Goal: Task Accomplishment & Management: Use online tool/utility

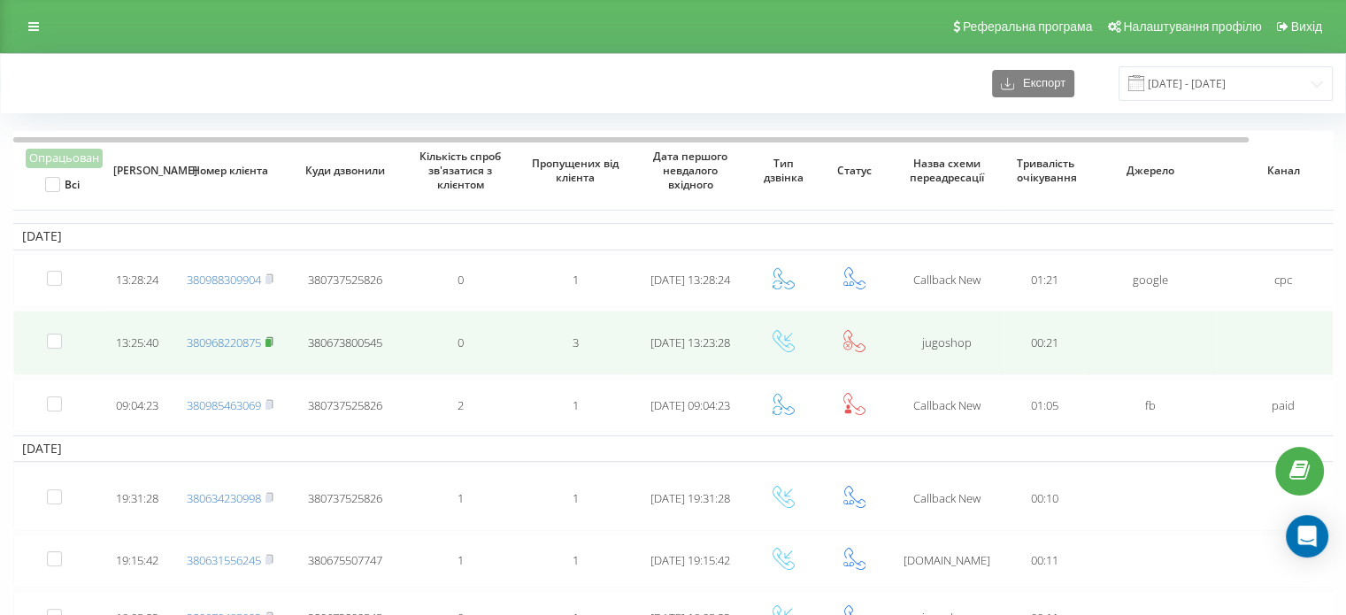
click at [271, 339] on rect at bounding box center [268, 343] width 5 height 8
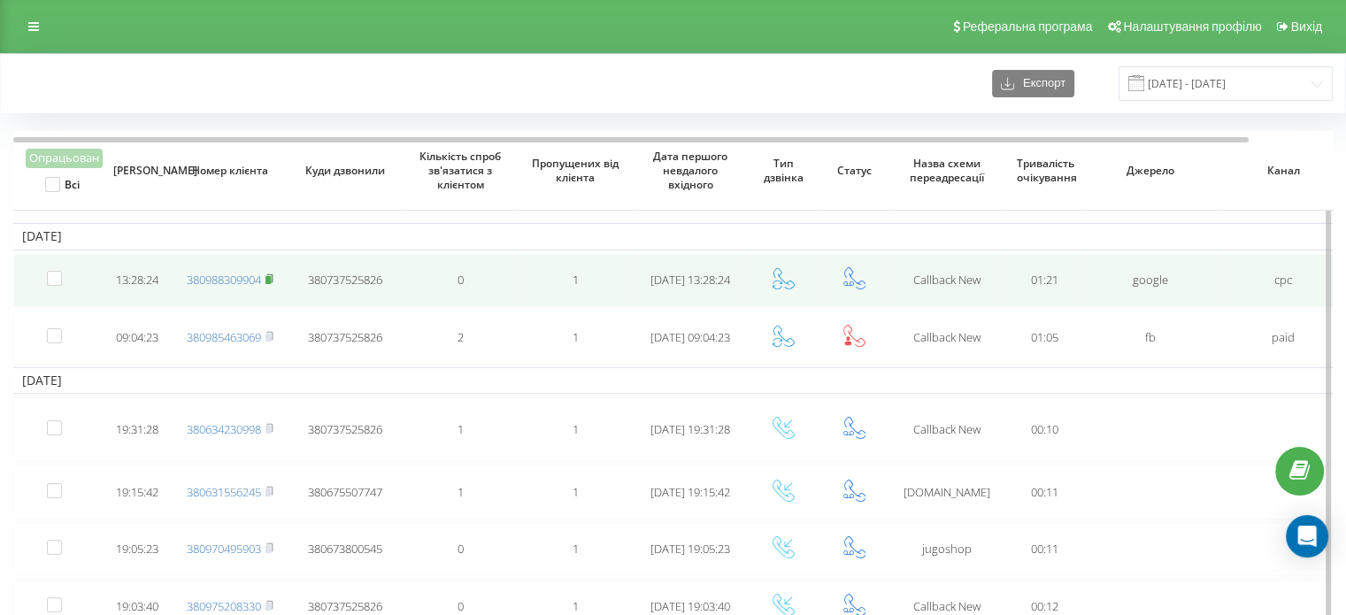
click at [269, 279] on rect at bounding box center [268, 280] width 5 height 8
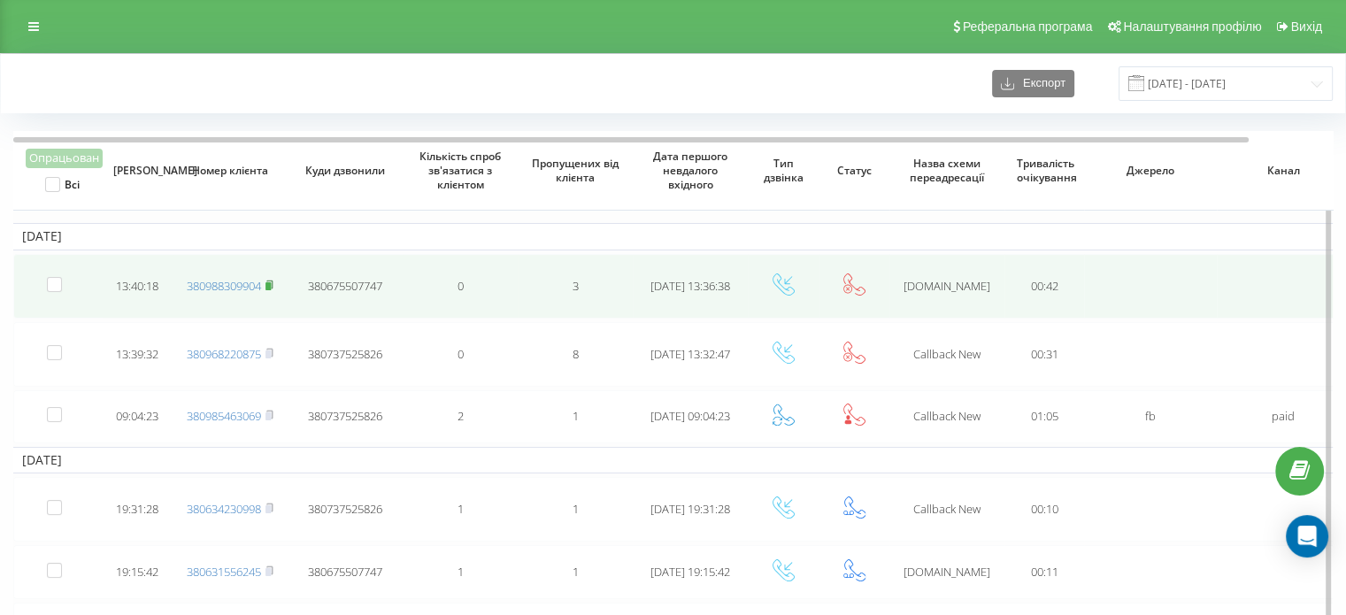
click at [269, 286] on rect at bounding box center [268, 286] width 5 height 8
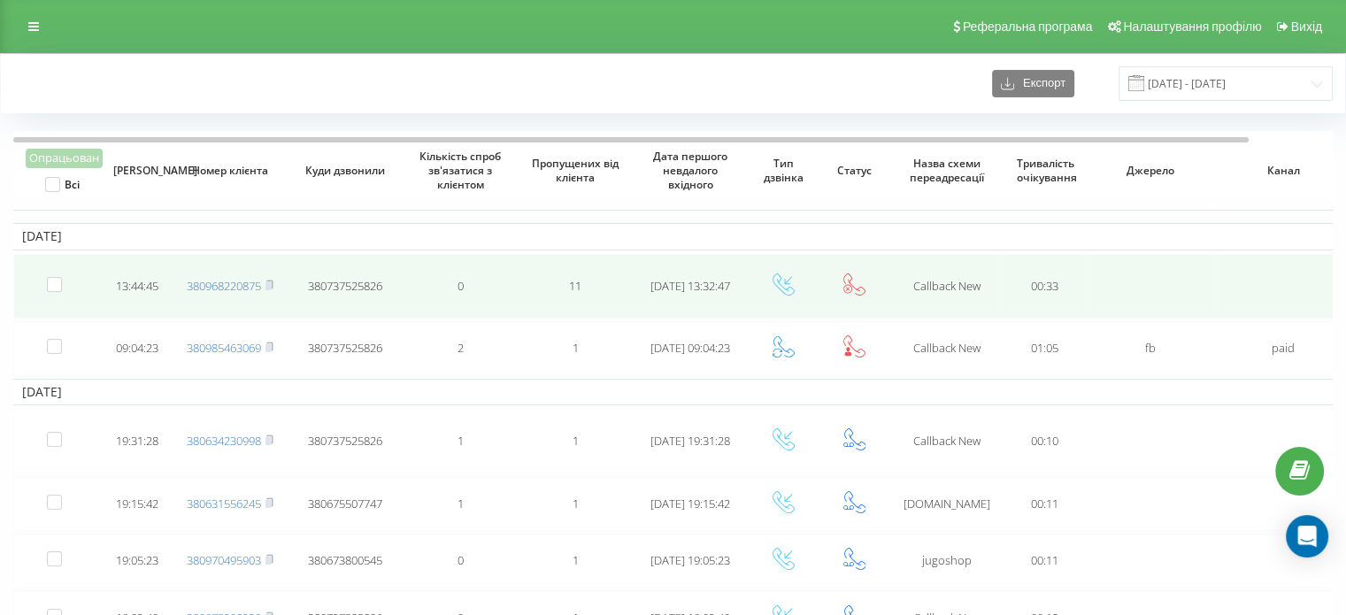
click at [276, 283] on td "380968220875" at bounding box center [230, 286] width 115 height 65
click at [271, 282] on rect at bounding box center [268, 286] width 5 height 8
click at [267, 282] on icon at bounding box center [270, 285] width 8 height 11
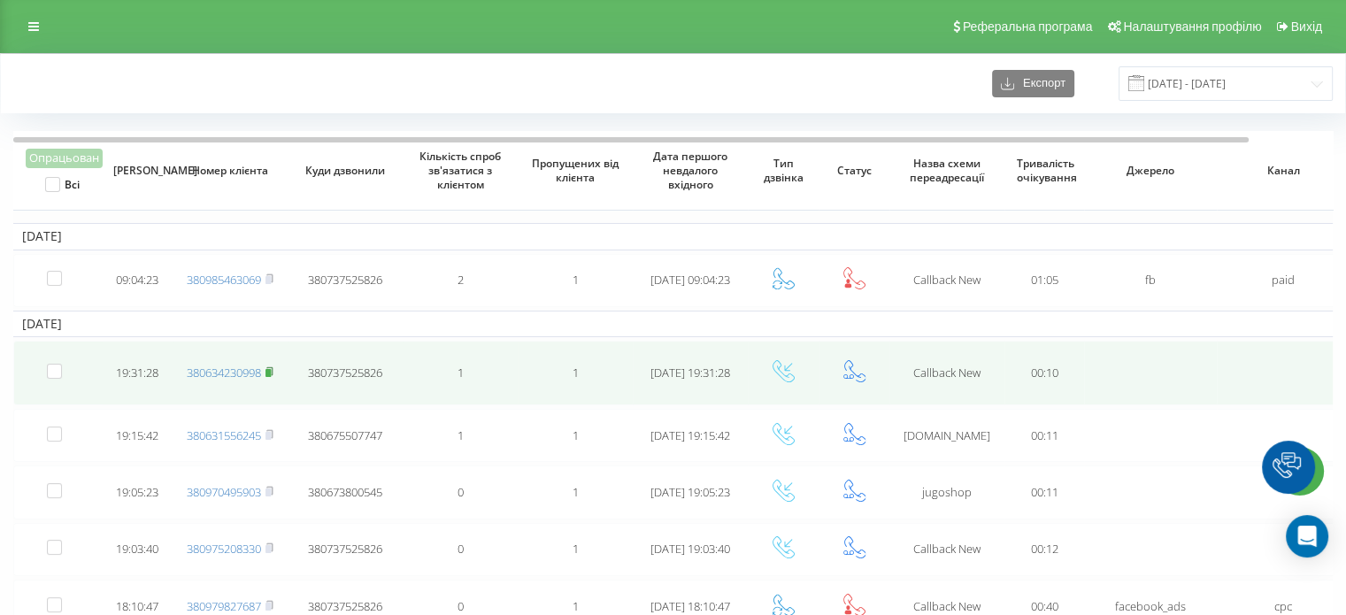
click at [269, 366] on icon at bounding box center [270, 371] width 8 height 11
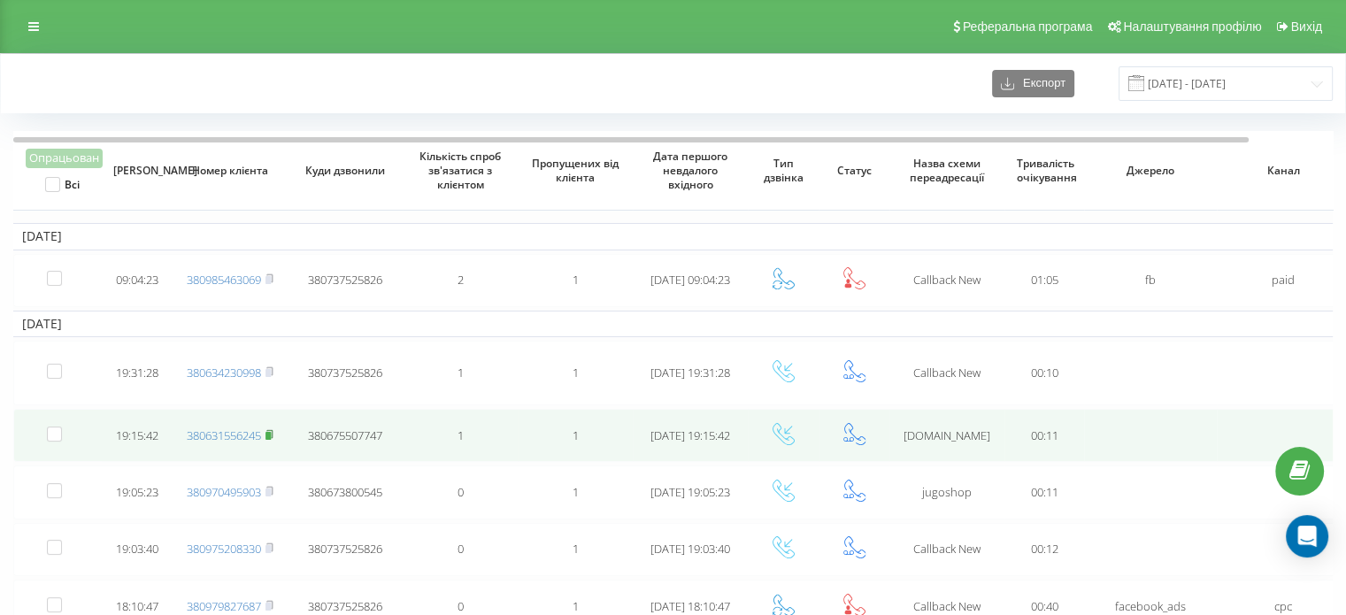
click at [267, 432] on icon at bounding box center [270, 434] width 8 height 11
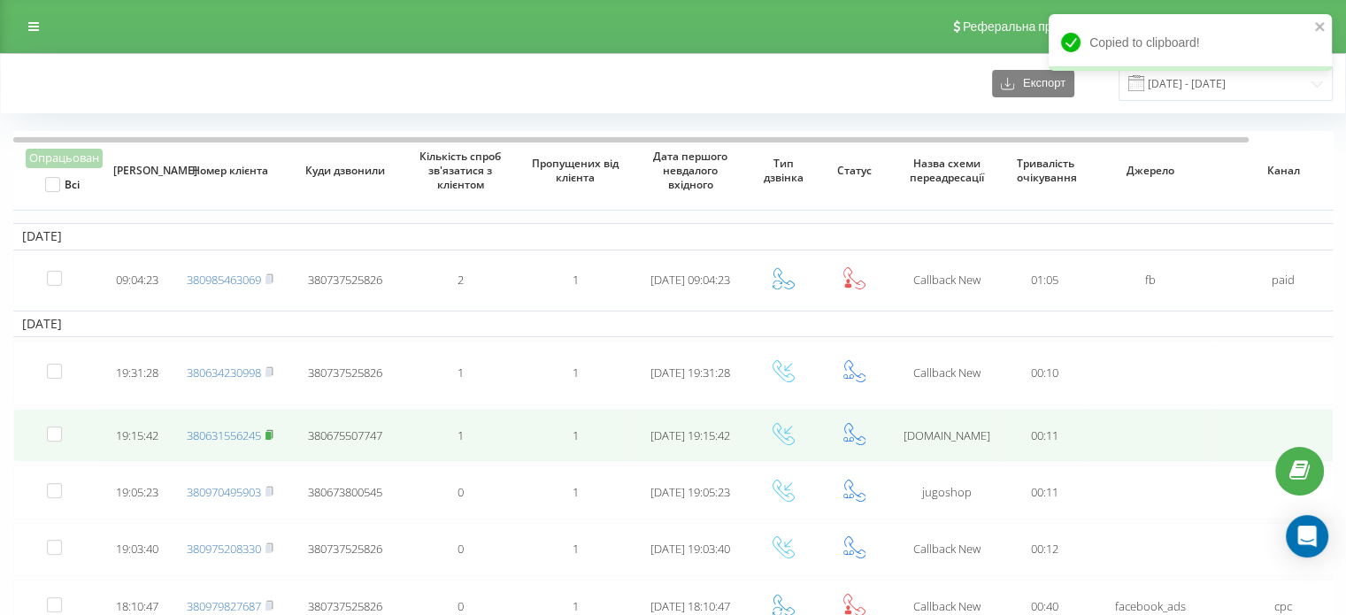
click at [270, 432] on rect at bounding box center [268, 436] width 5 height 8
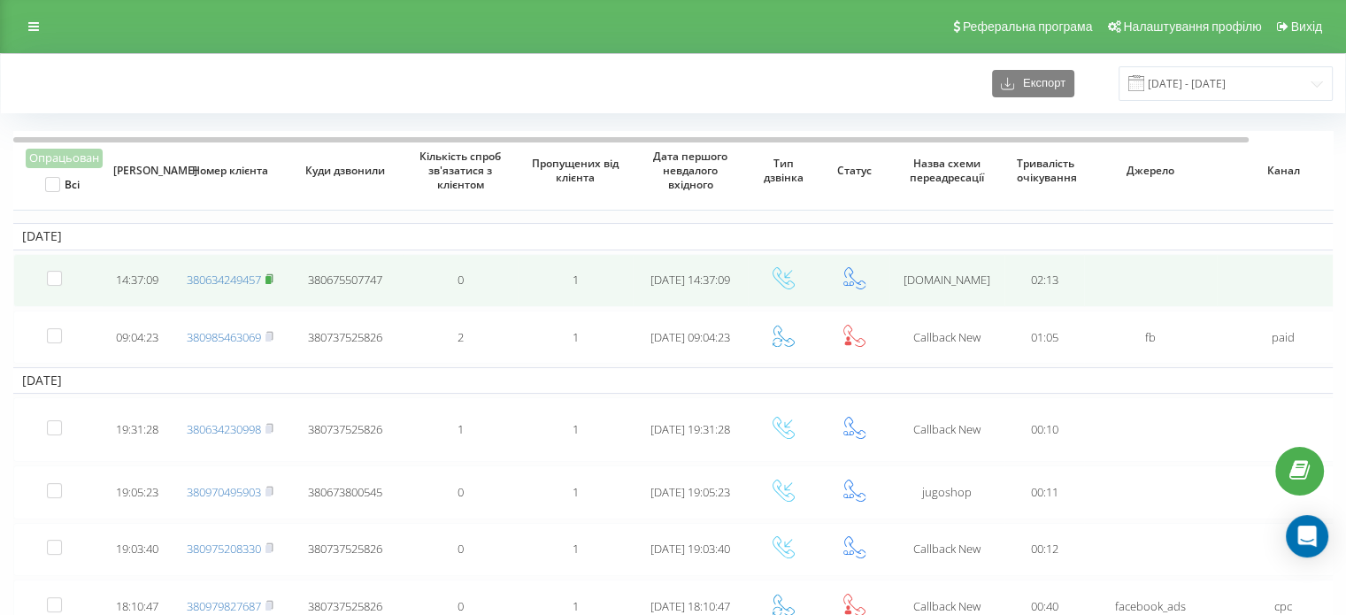
click at [274, 277] on icon at bounding box center [270, 279] width 8 height 11
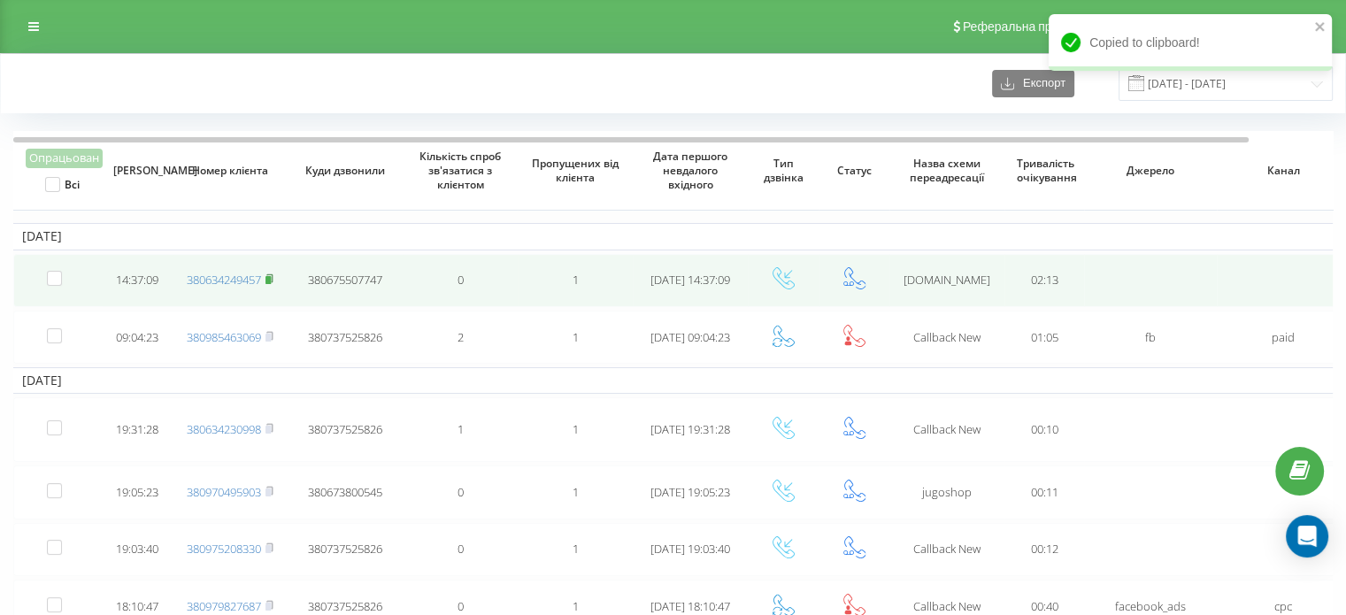
click at [270, 276] on rect at bounding box center [268, 280] width 5 height 8
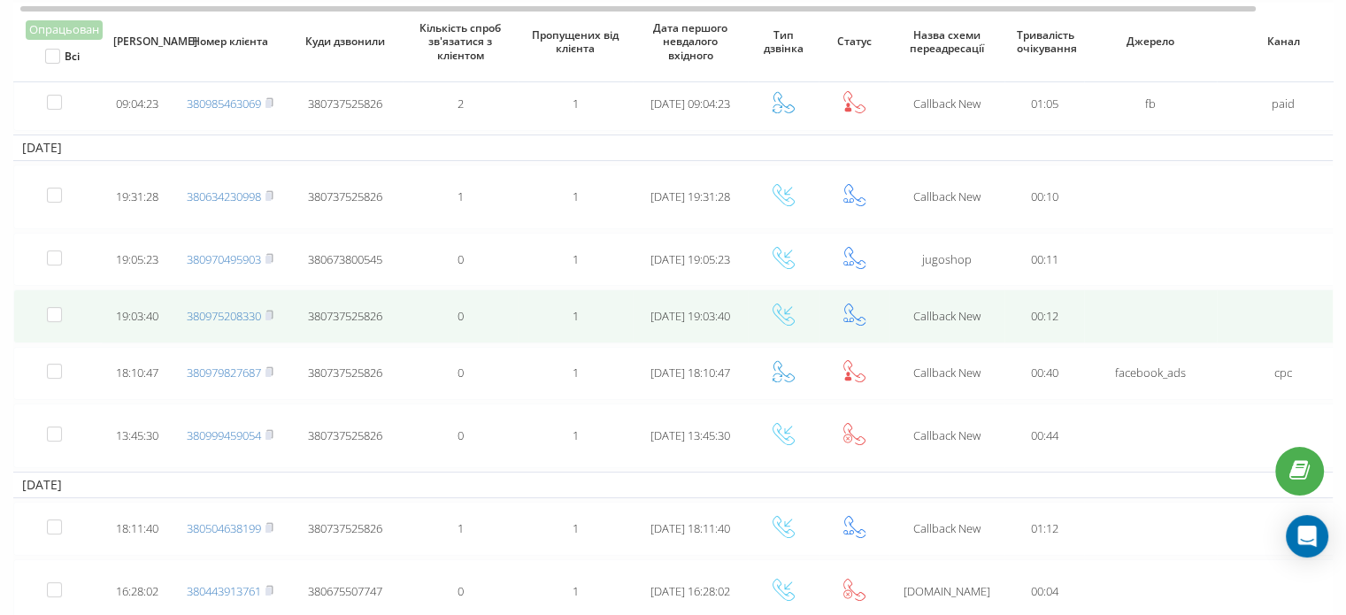
scroll to position [177, 0]
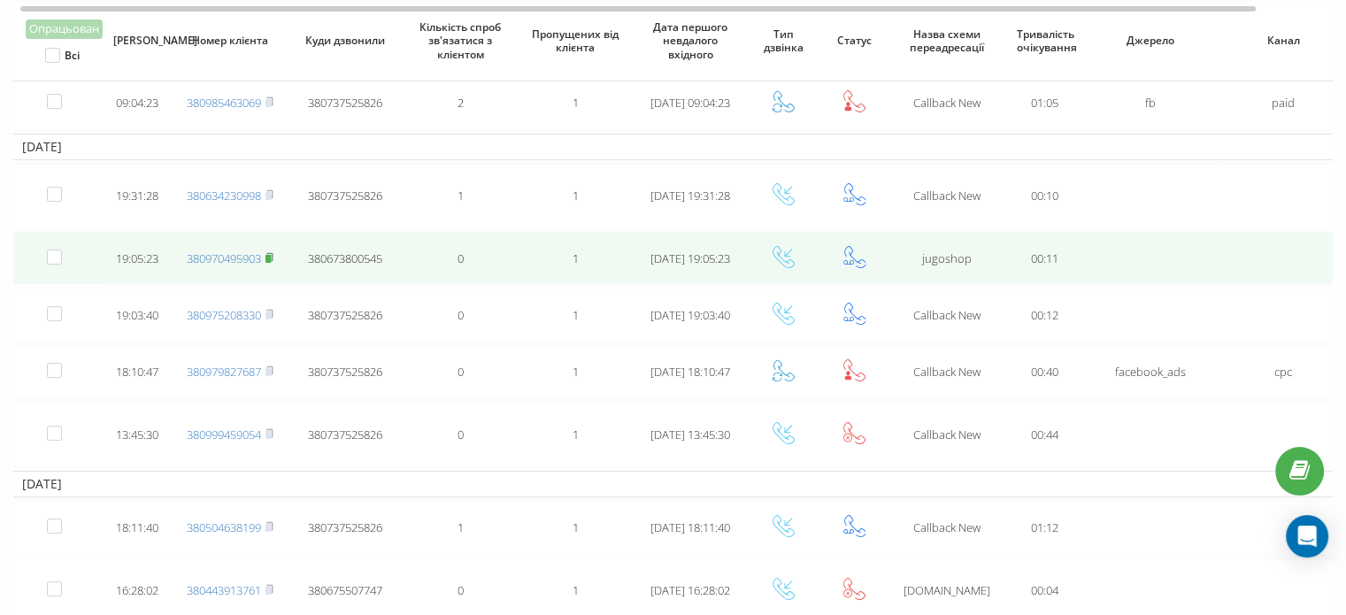
click at [270, 252] on icon at bounding box center [270, 257] width 8 height 11
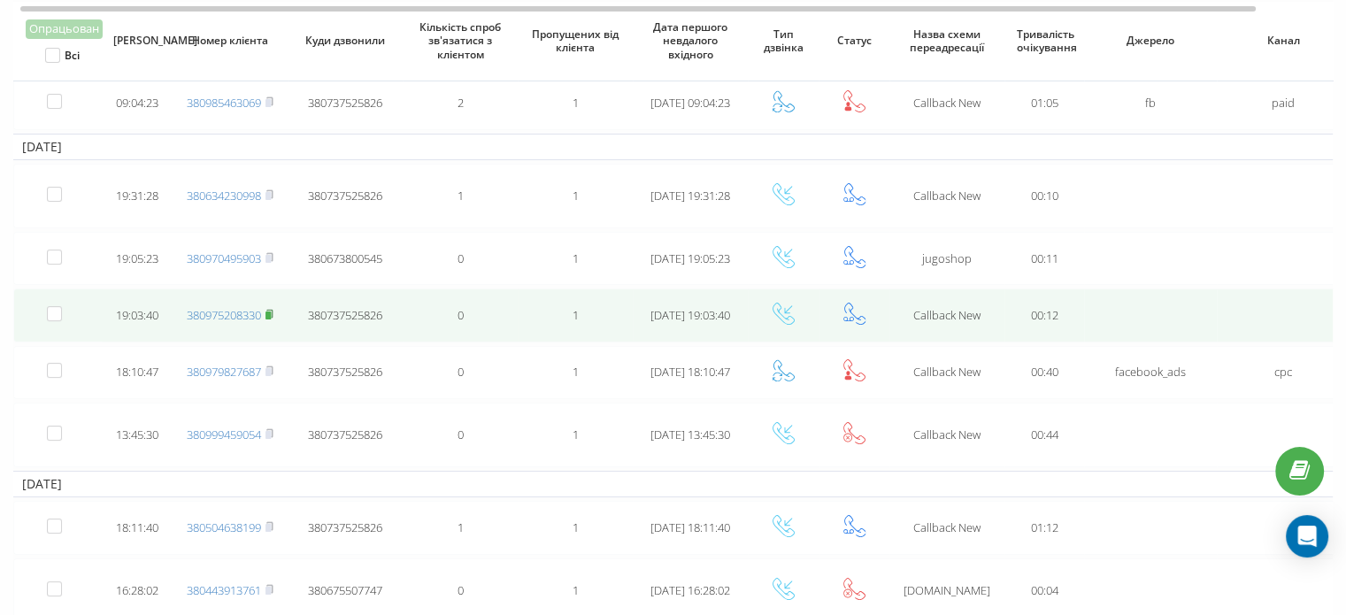
click at [271, 314] on rect at bounding box center [268, 316] width 5 height 8
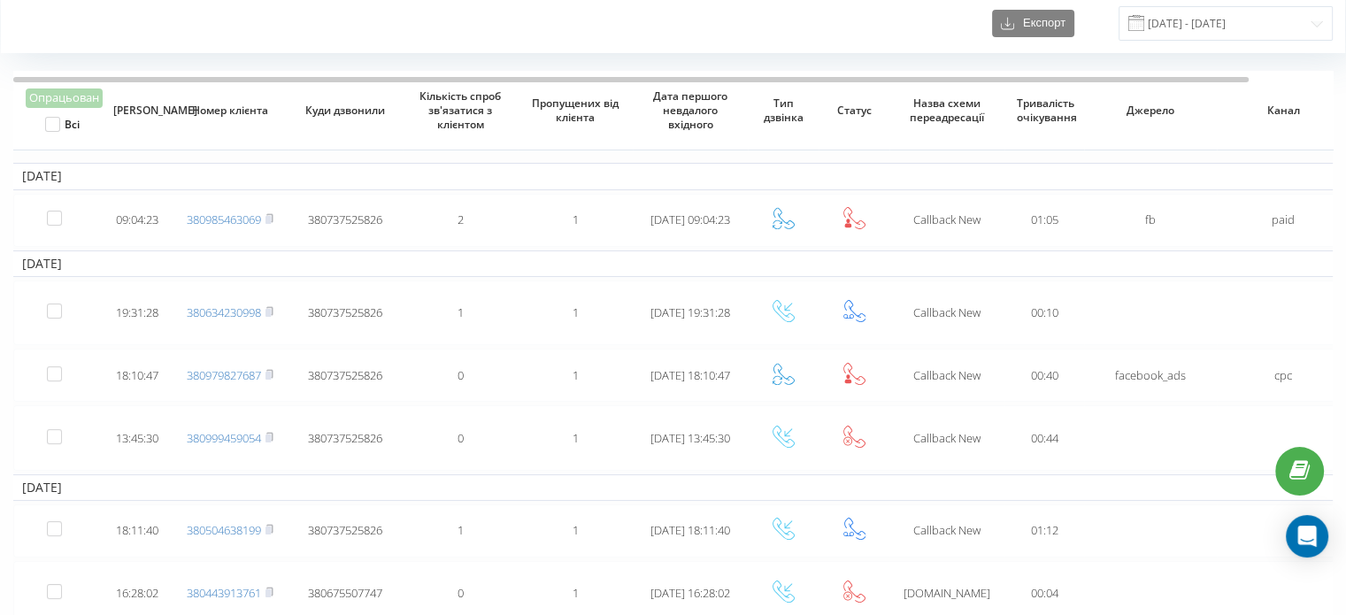
scroll to position [89, 0]
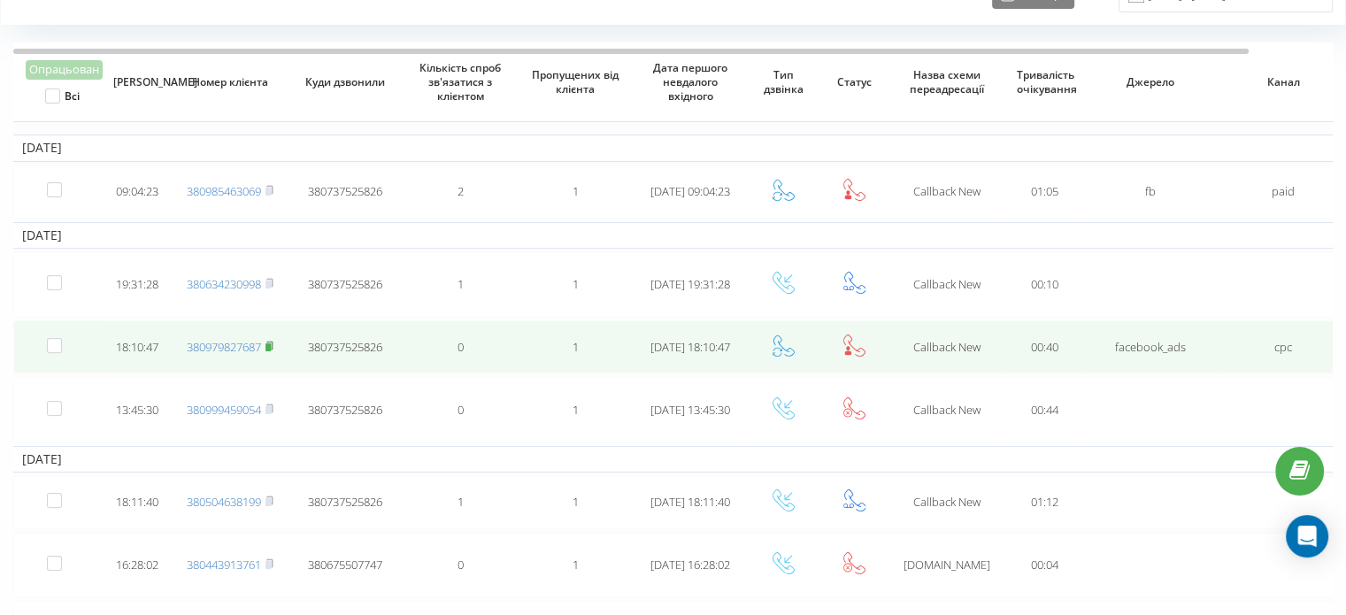
click at [270, 343] on rect at bounding box center [268, 347] width 5 height 8
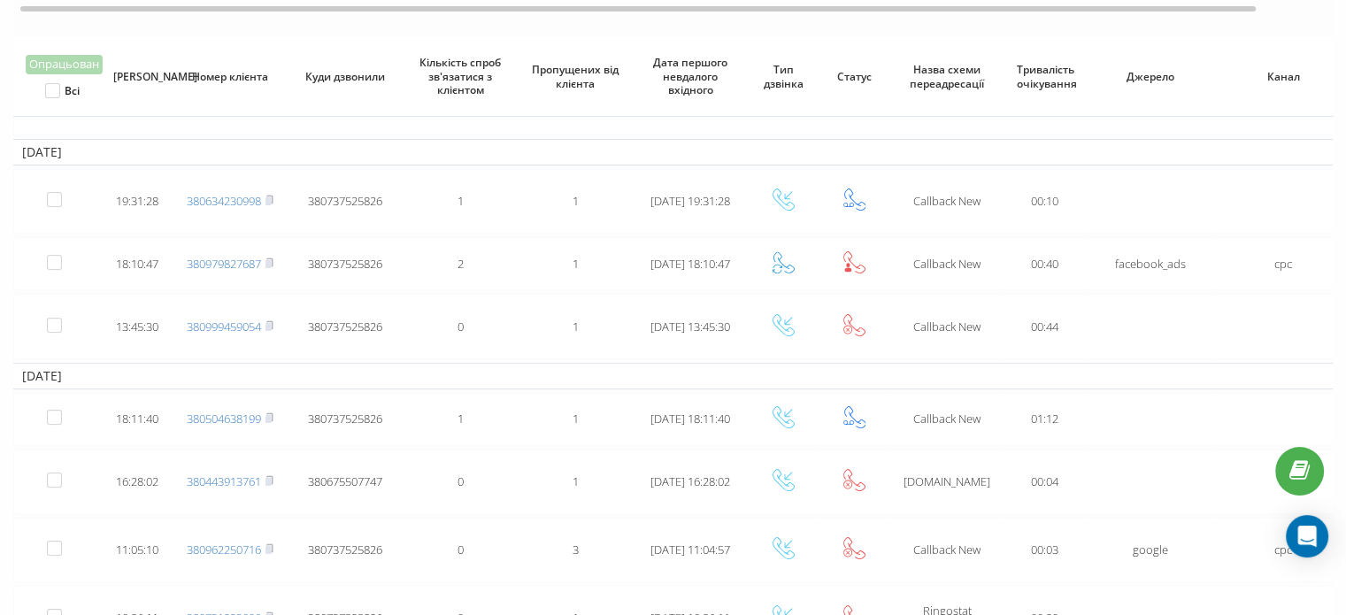
scroll to position [92, 0]
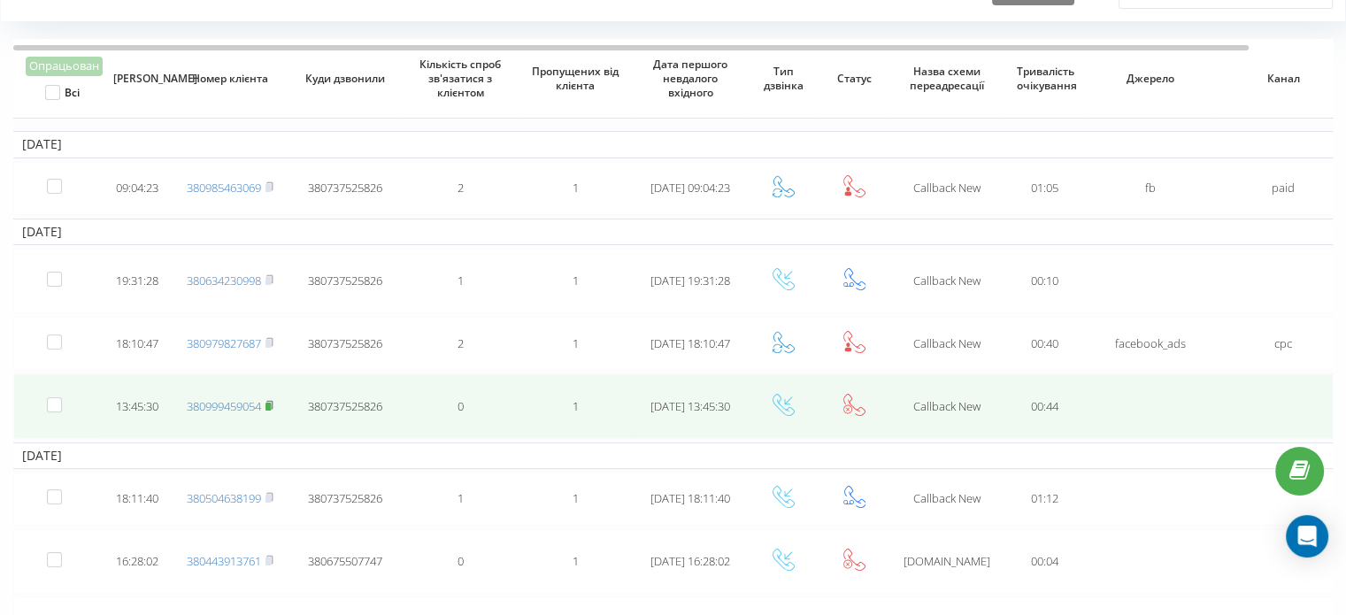
click at [271, 403] on rect at bounding box center [268, 407] width 5 height 8
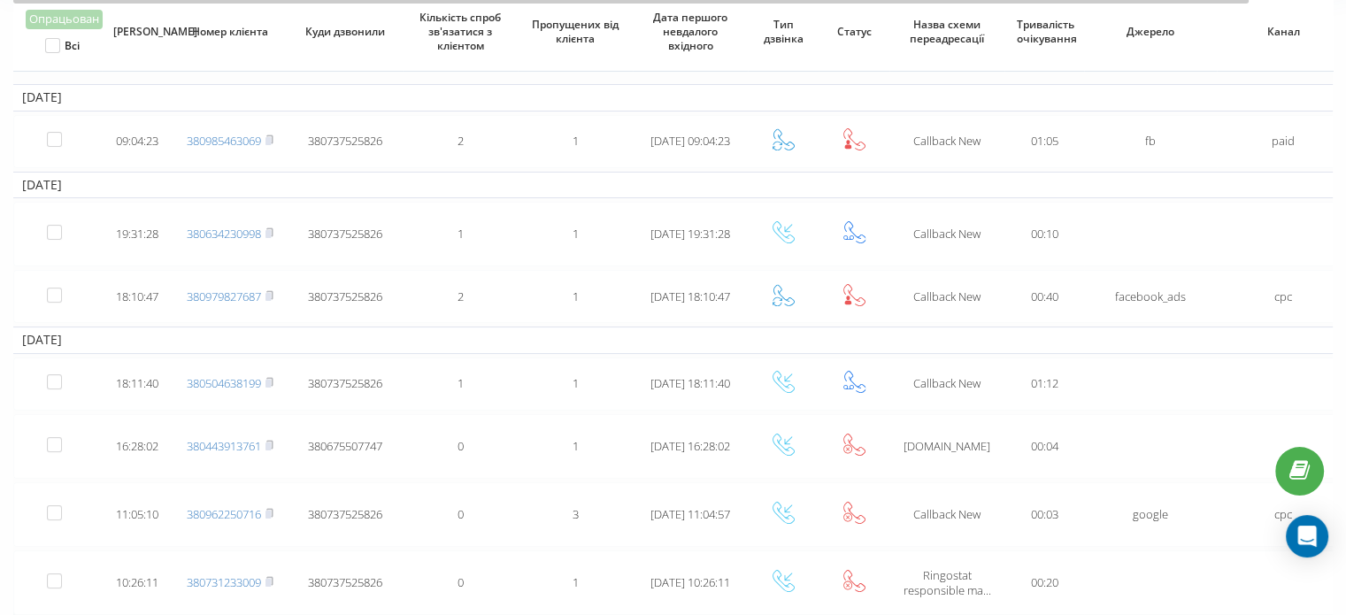
scroll to position [112, 0]
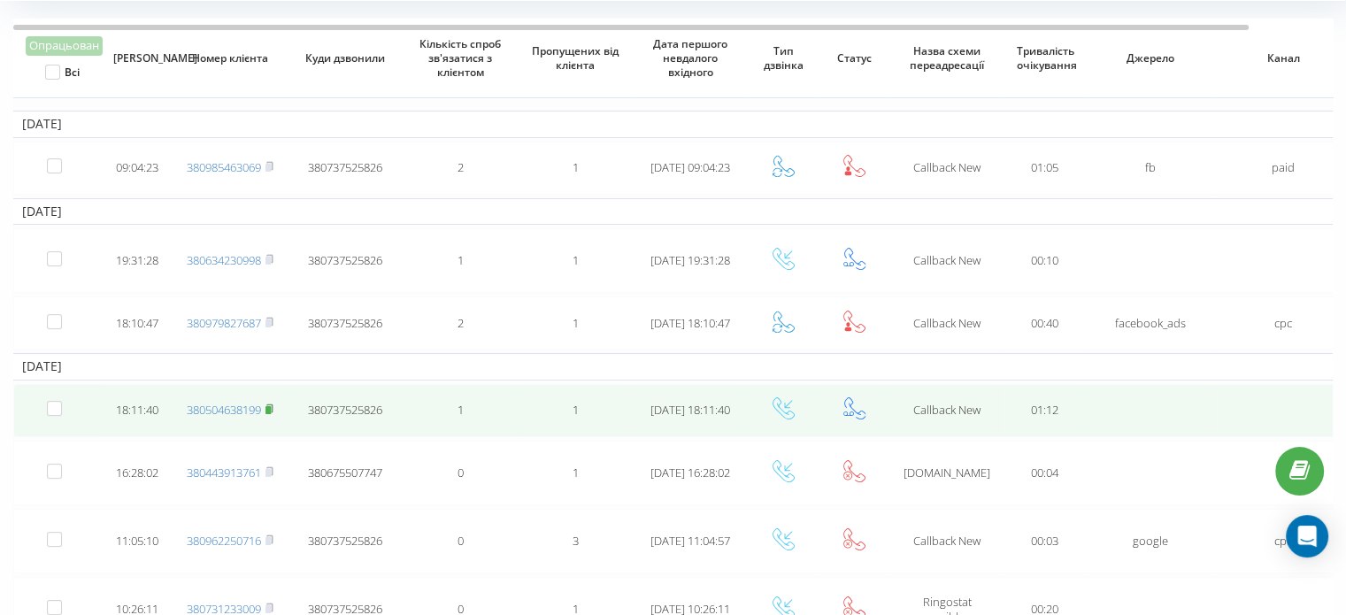
click at [271, 406] on rect at bounding box center [268, 410] width 5 height 8
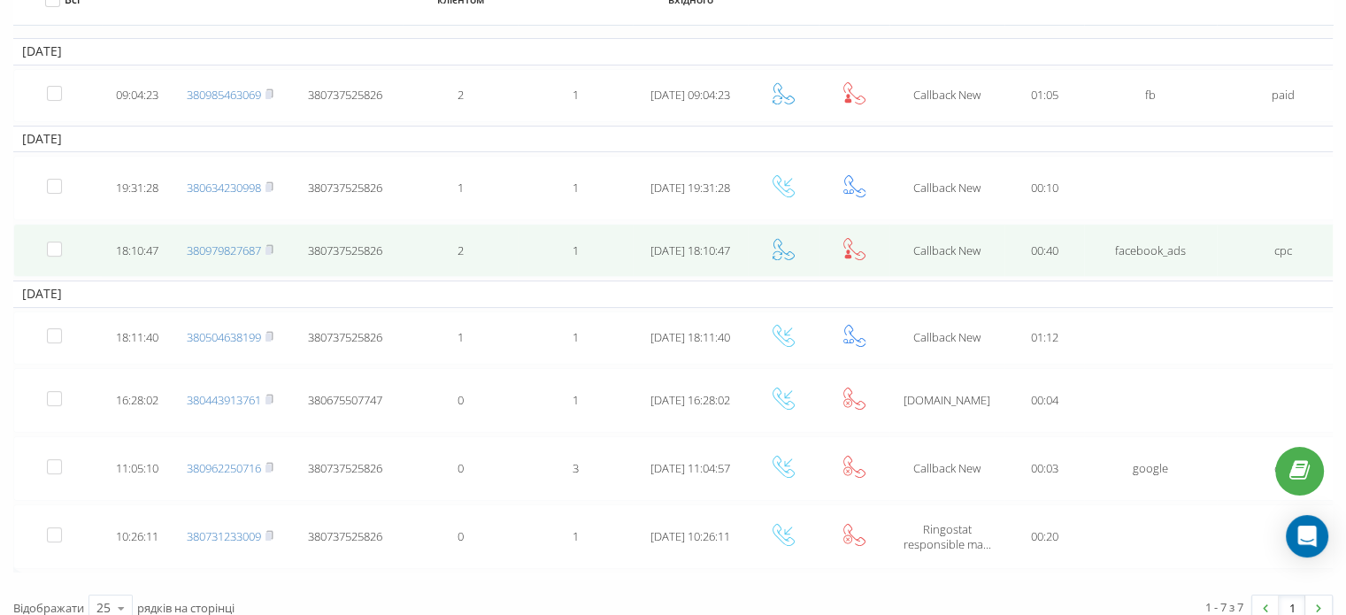
scroll to position [201, 0]
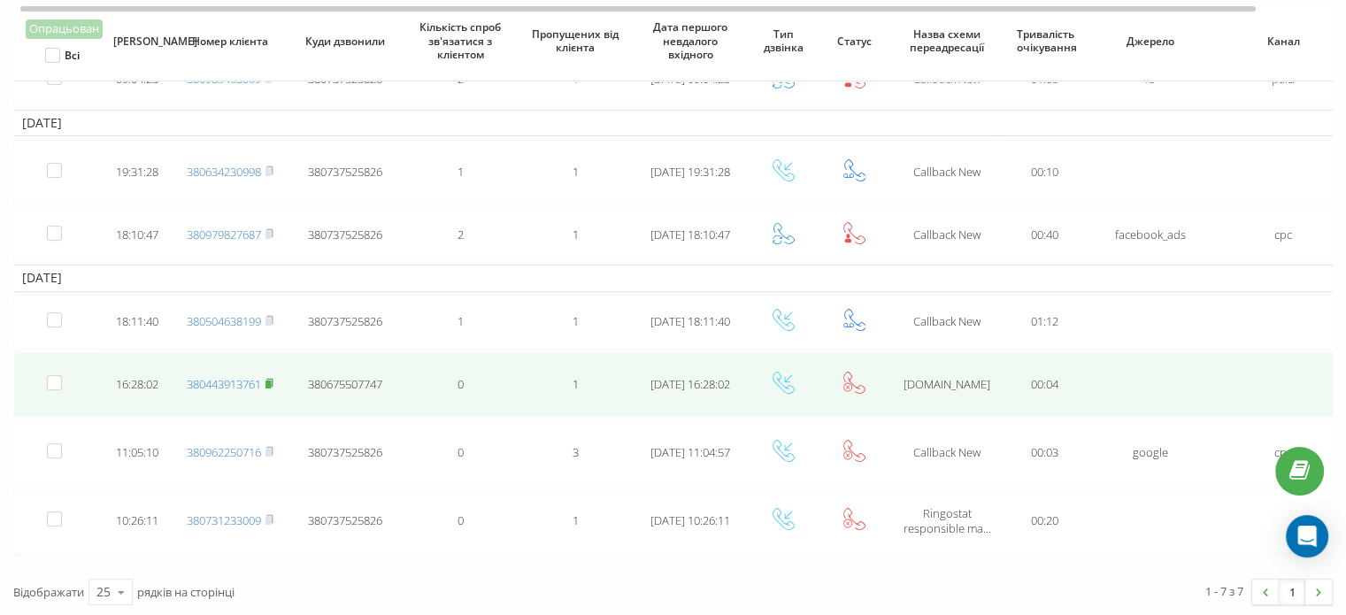
click at [272, 378] on icon at bounding box center [270, 383] width 8 height 11
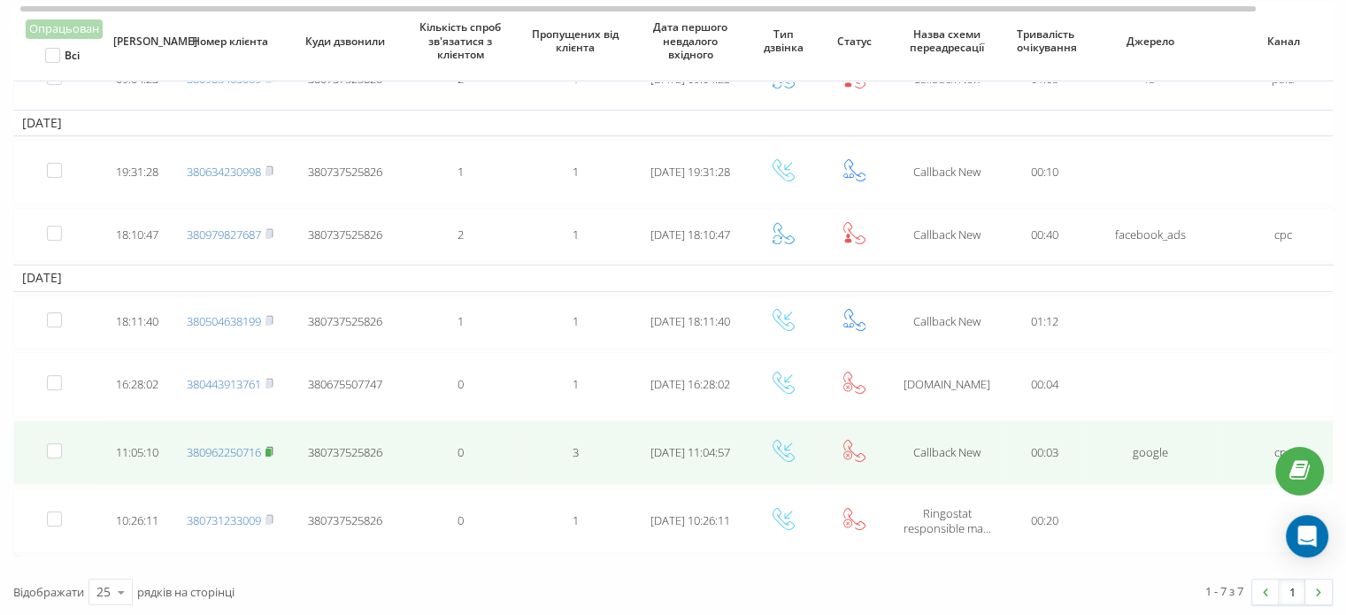
click at [273, 446] on icon at bounding box center [270, 451] width 8 height 11
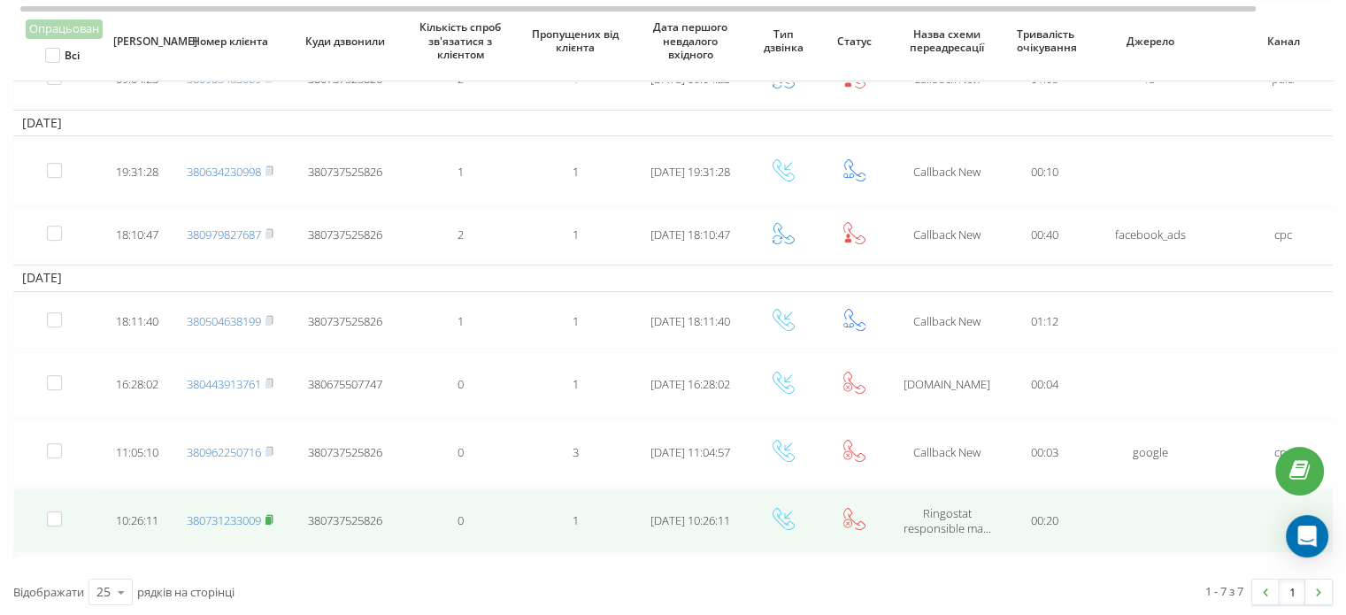
click at [272, 514] on icon at bounding box center [270, 519] width 8 height 11
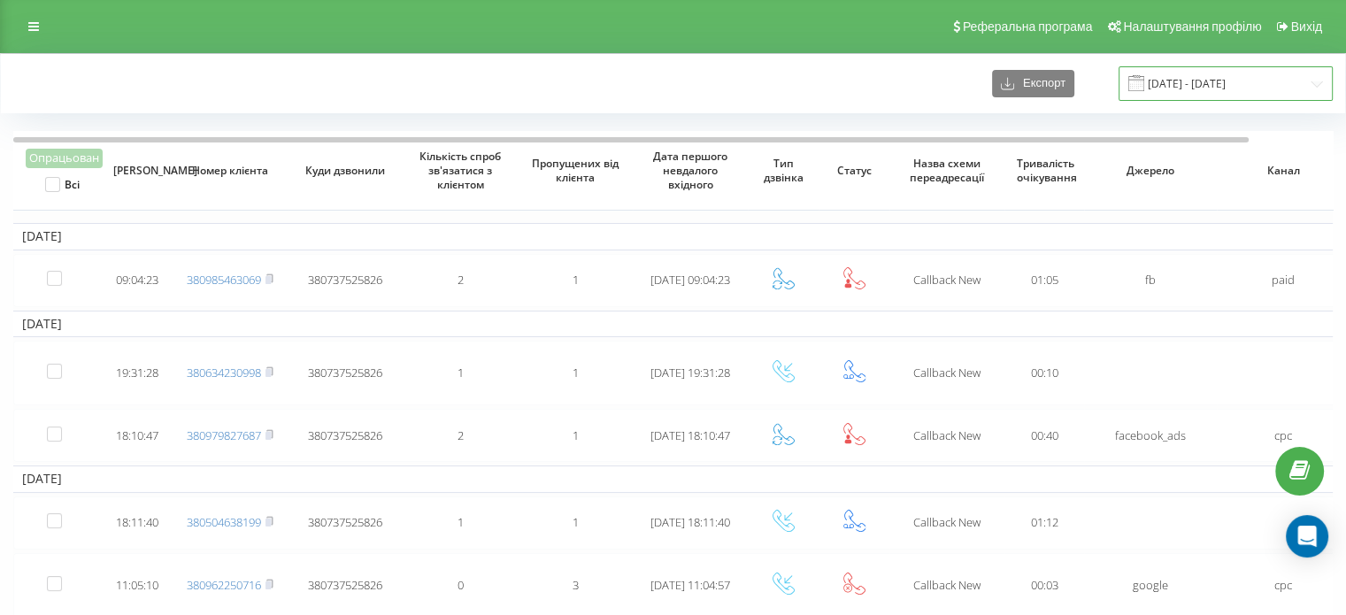
click at [1214, 88] on input "20.09.2025 - 22.09.2025" at bounding box center [1226, 83] width 214 height 35
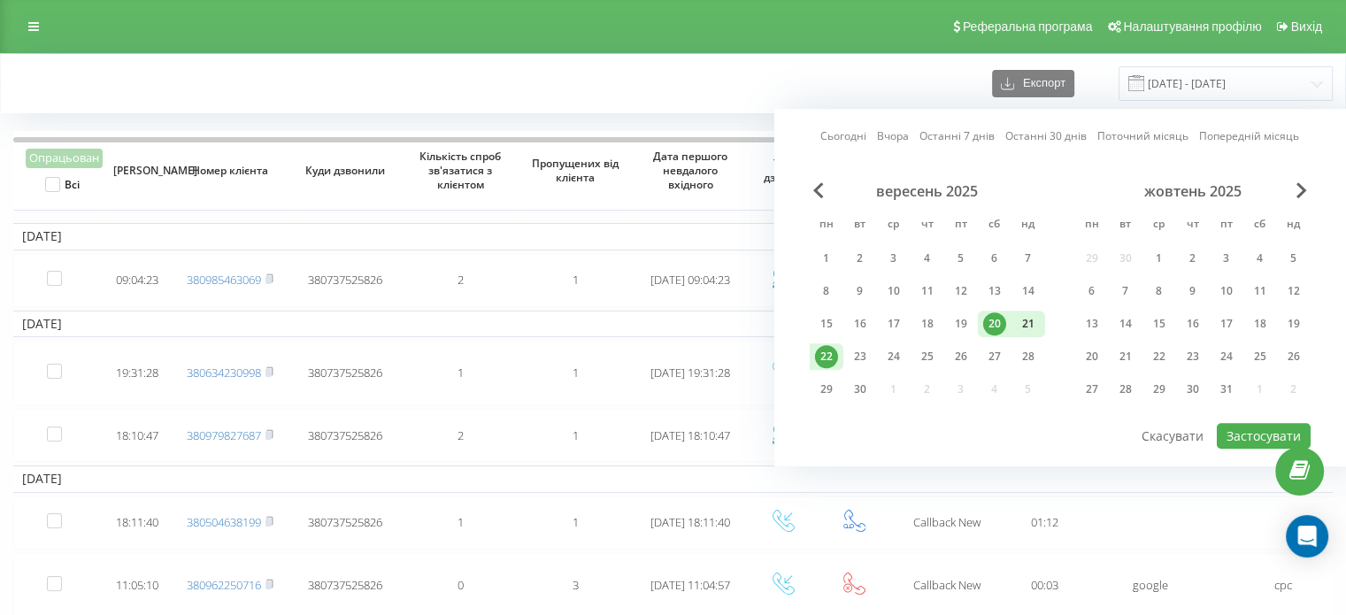
click at [1022, 313] on div "21" at bounding box center [1028, 323] width 23 height 23
click at [827, 357] on div "22" at bounding box center [826, 356] width 23 height 23
click at [1241, 436] on button "Застосувати" at bounding box center [1264, 436] width 94 height 26
type input "[DATE] - [DATE]"
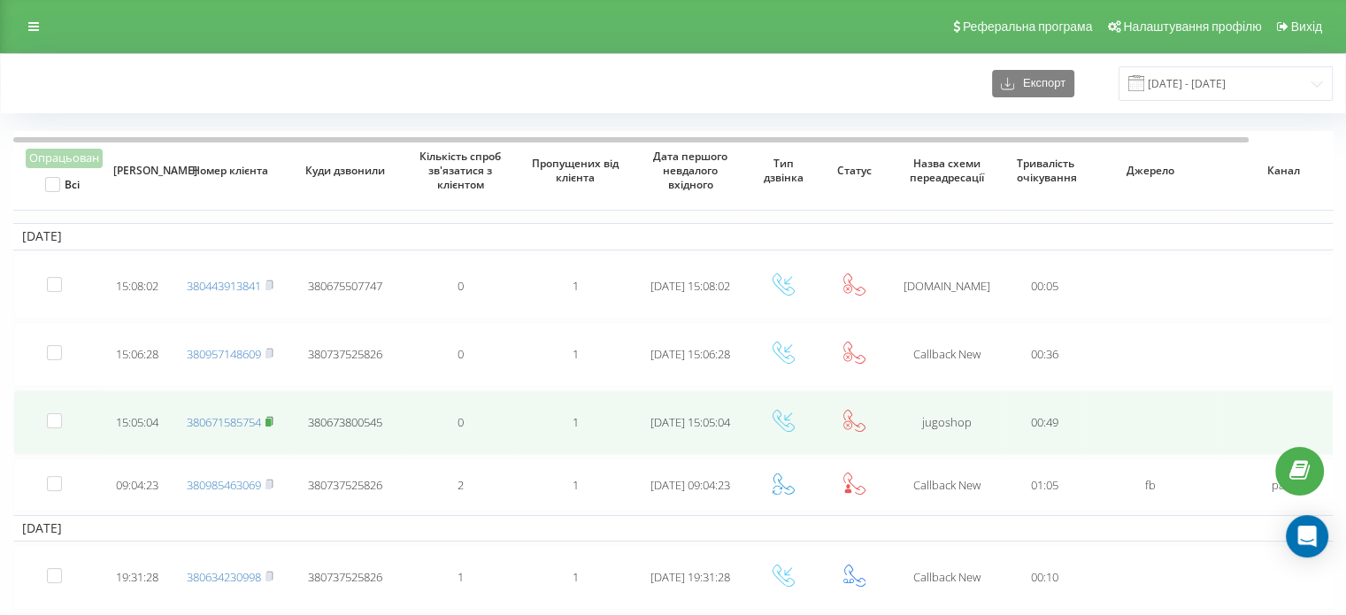
click at [271, 420] on rect at bounding box center [268, 423] width 5 height 8
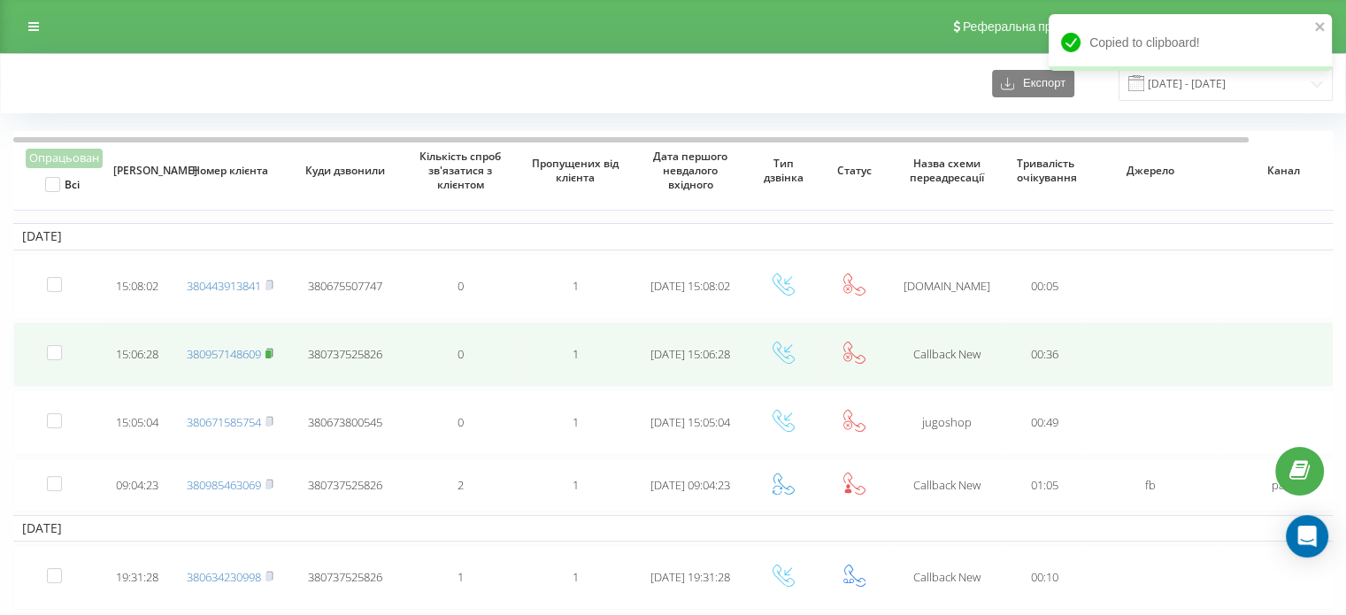
click at [270, 351] on rect at bounding box center [268, 355] width 5 height 8
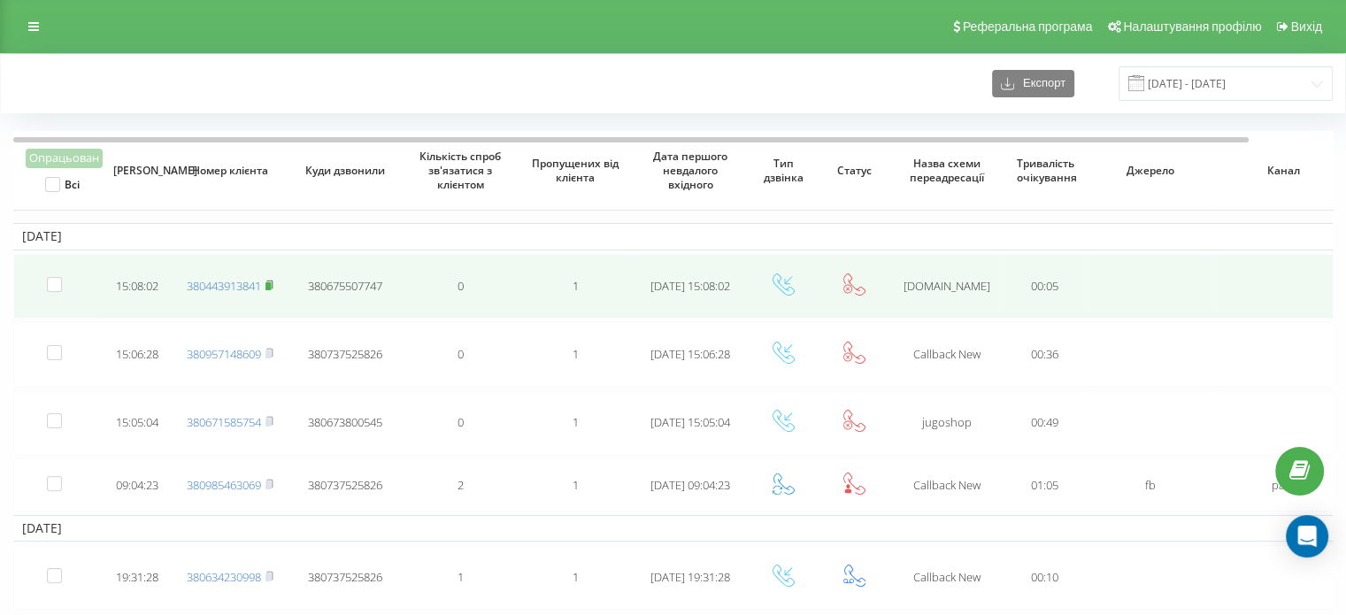
click at [269, 283] on rect at bounding box center [268, 286] width 5 height 8
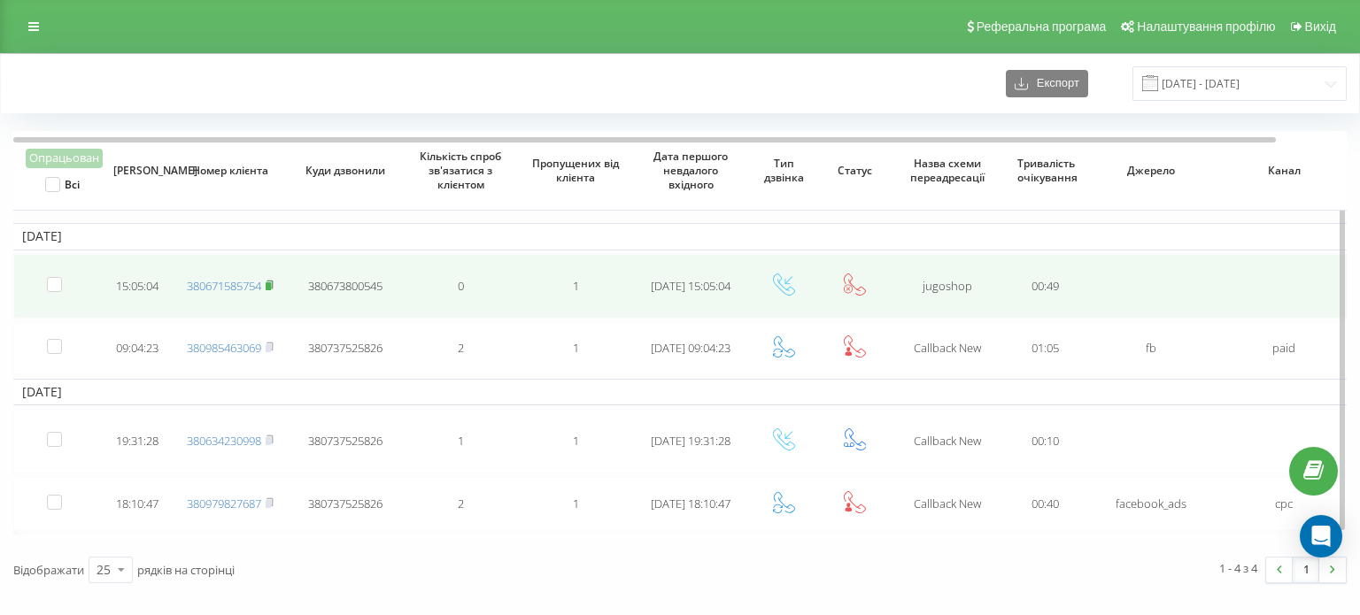
click at [268, 282] on rect at bounding box center [268, 286] width 5 height 8
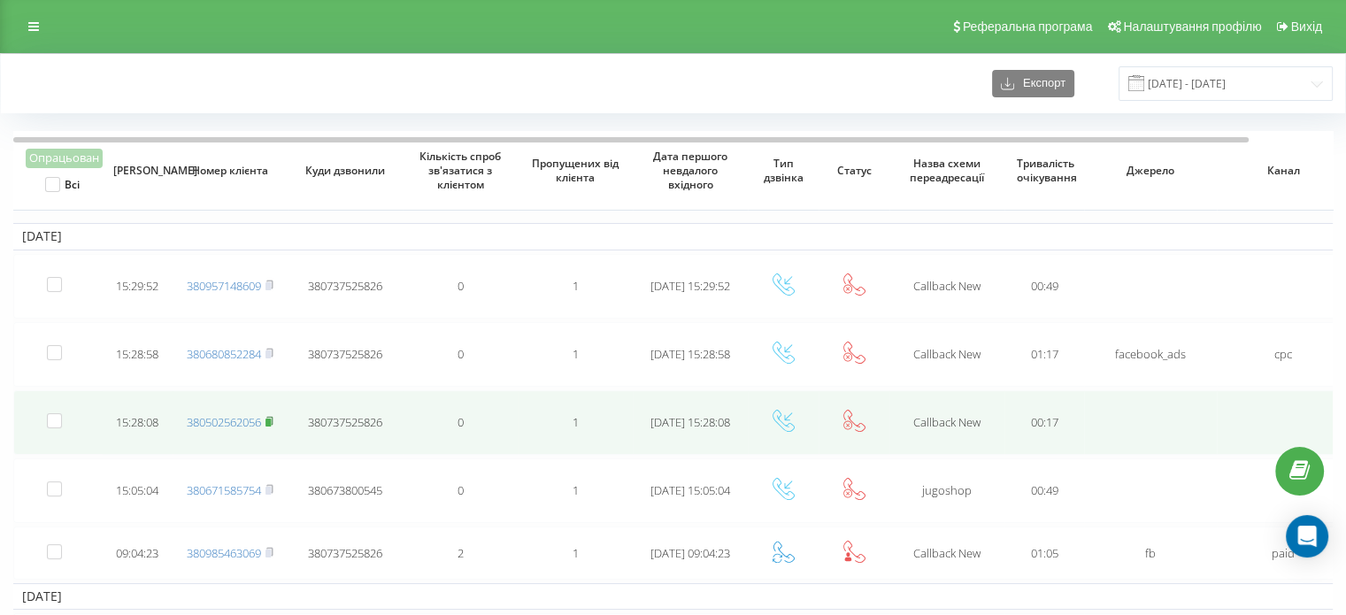
click at [269, 416] on icon at bounding box center [270, 421] width 8 height 11
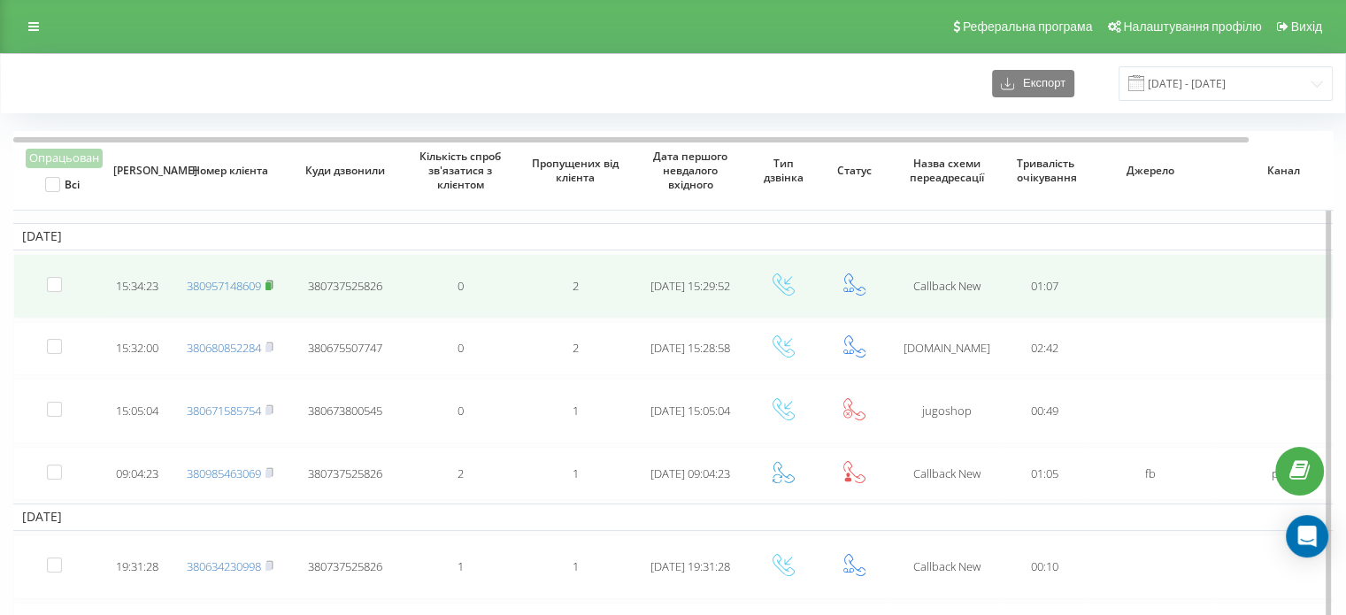
click at [269, 286] on rect at bounding box center [268, 286] width 5 height 8
click at [270, 280] on icon at bounding box center [270, 285] width 8 height 11
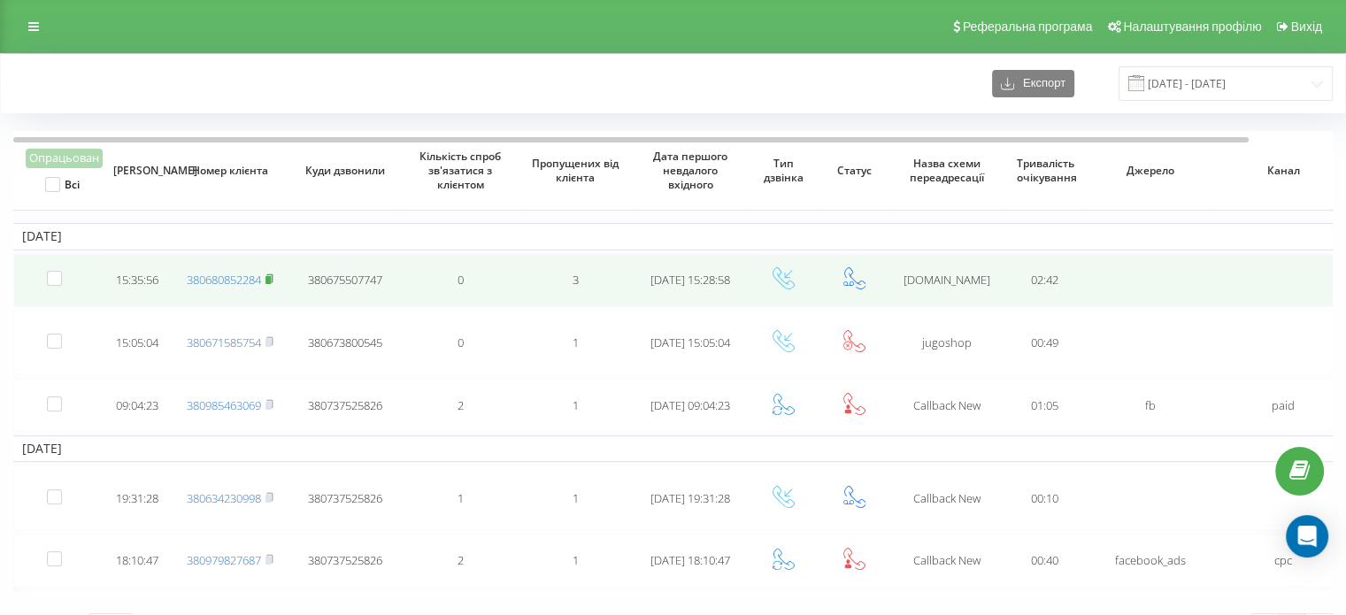
click at [269, 279] on rect at bounding box center [268, 280] width 5 height 8
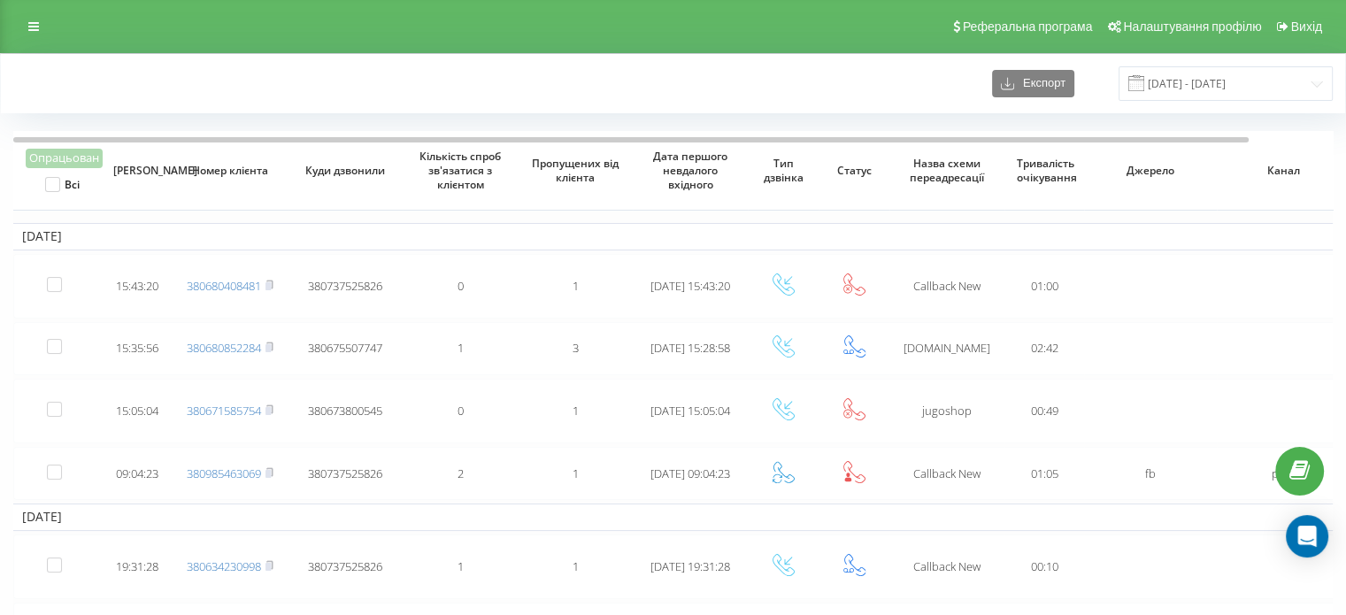
click at [640, 66] on div "Експорт 21.09.2025 - 22.09.2025" at bounding box center [673, 83] width 1345 height 59
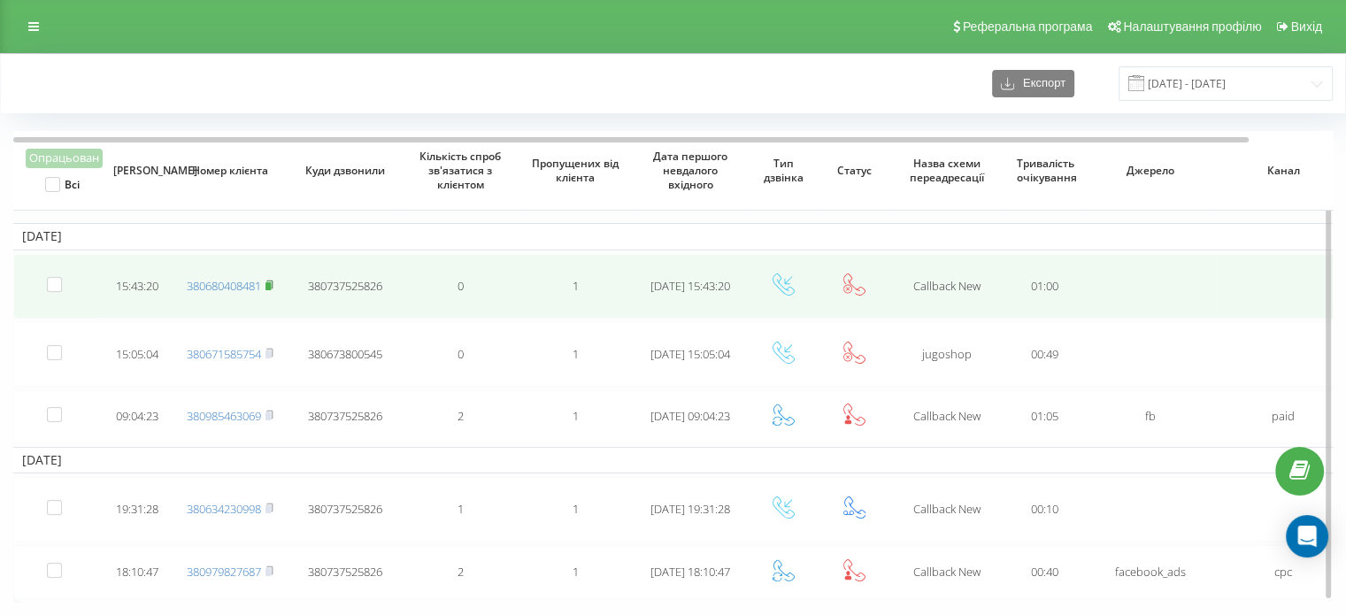
click at [273, 281] on icon at bounding box center [270, 285] width 8 height 11
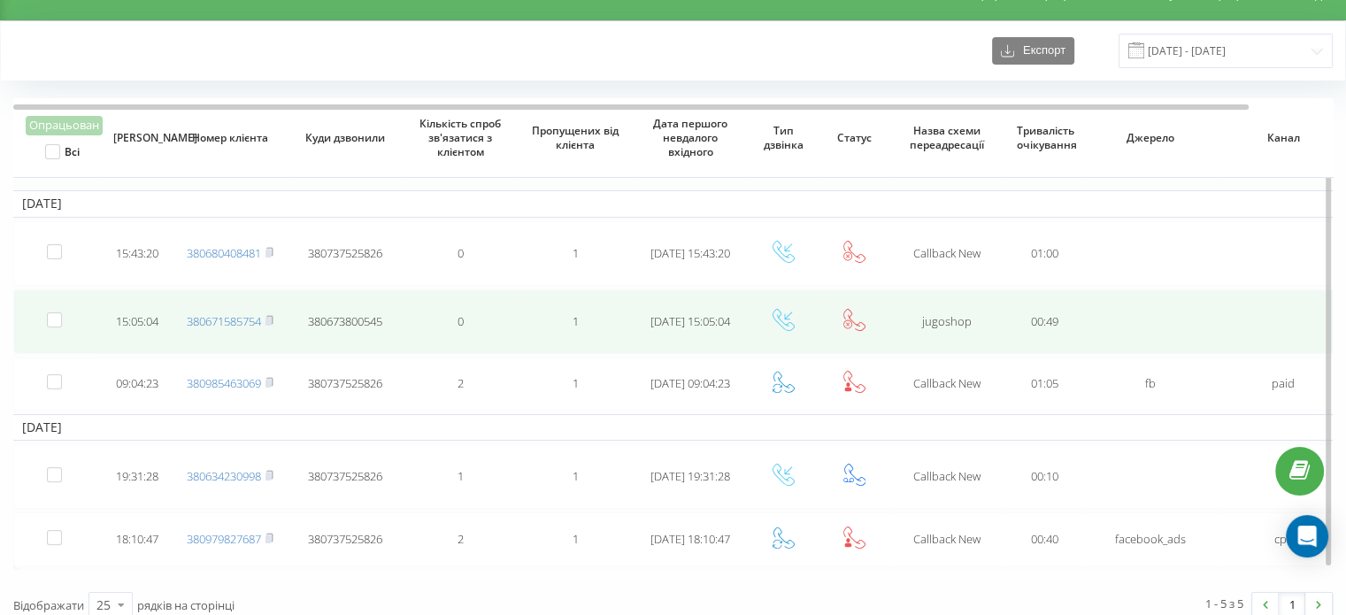
scroll to position [46, 0]
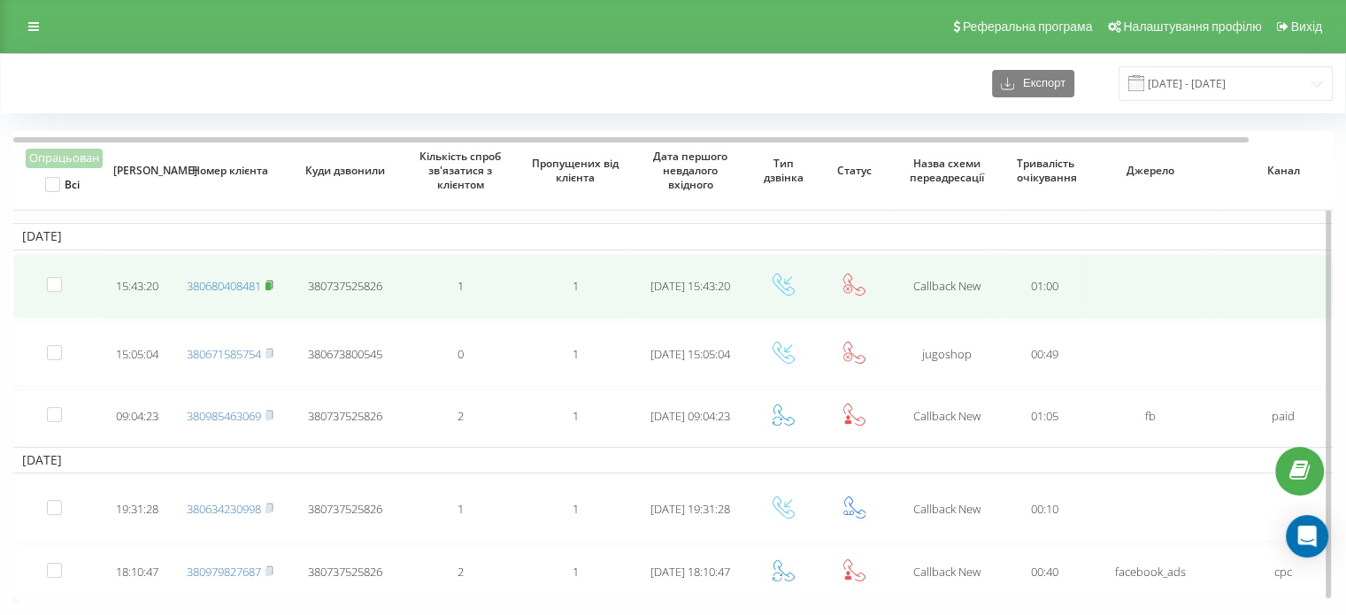
click at [270, 280] on icon at bounding box center [270, 285] width 8 height 11
